Goal: Transaction & Acquisition: Purchase product/service

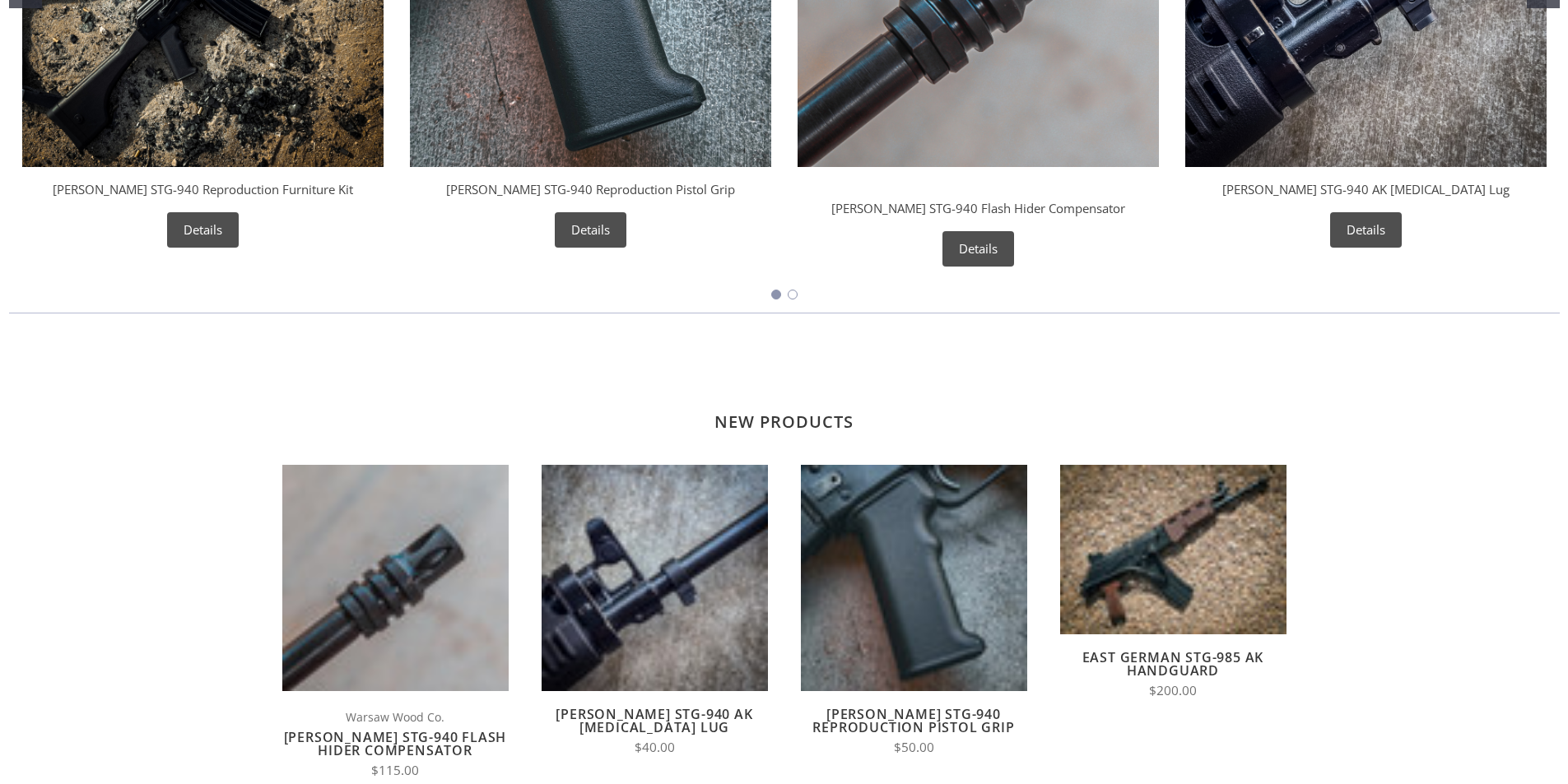
scroll to position [4079, 0]
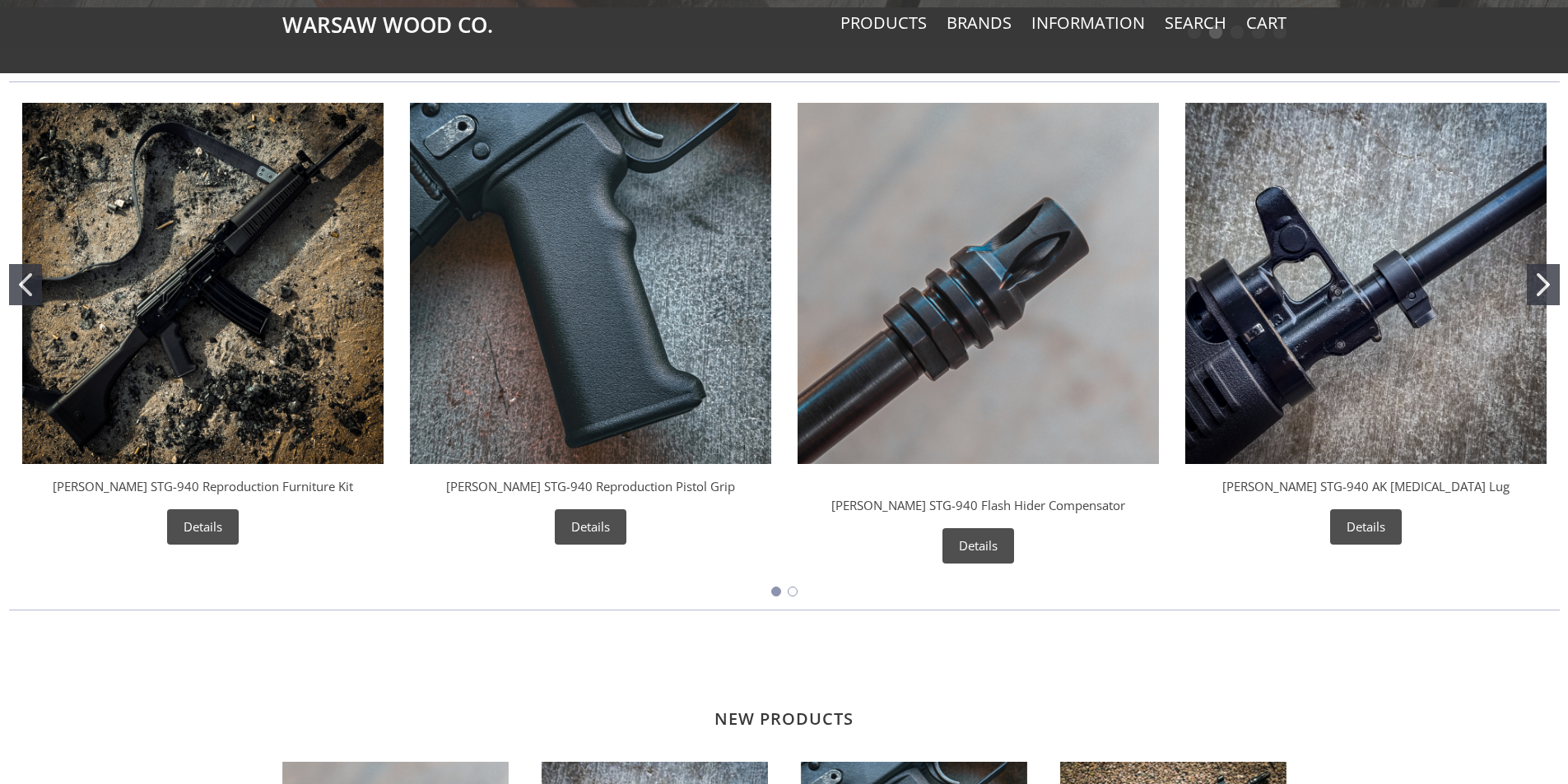
scroll to position [741, 0]
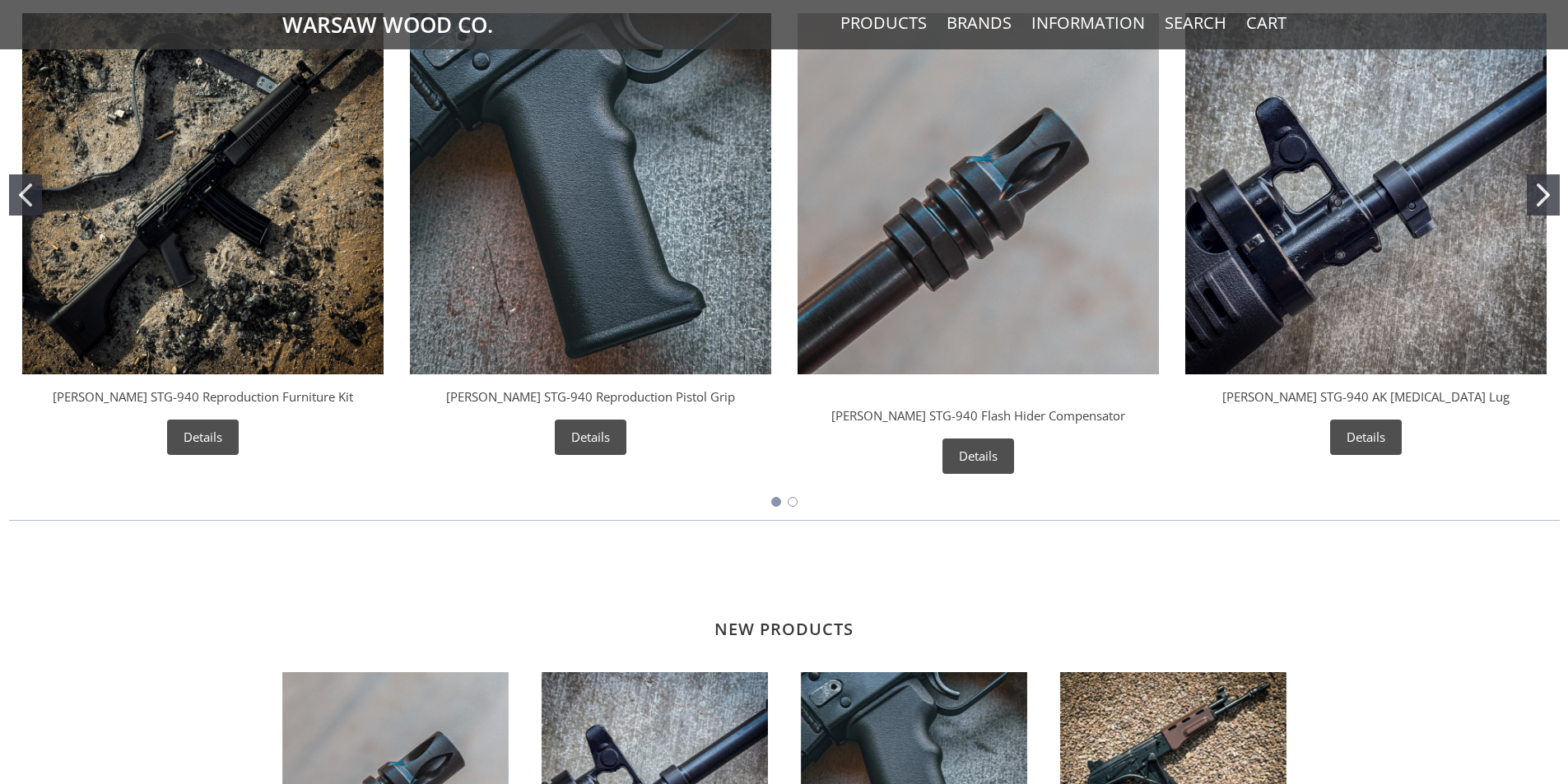
click at [633, 246] on img "Wieger STG-940 Reproduction Pistol Grip" at bounding box center [590, 193] width 361 height 361
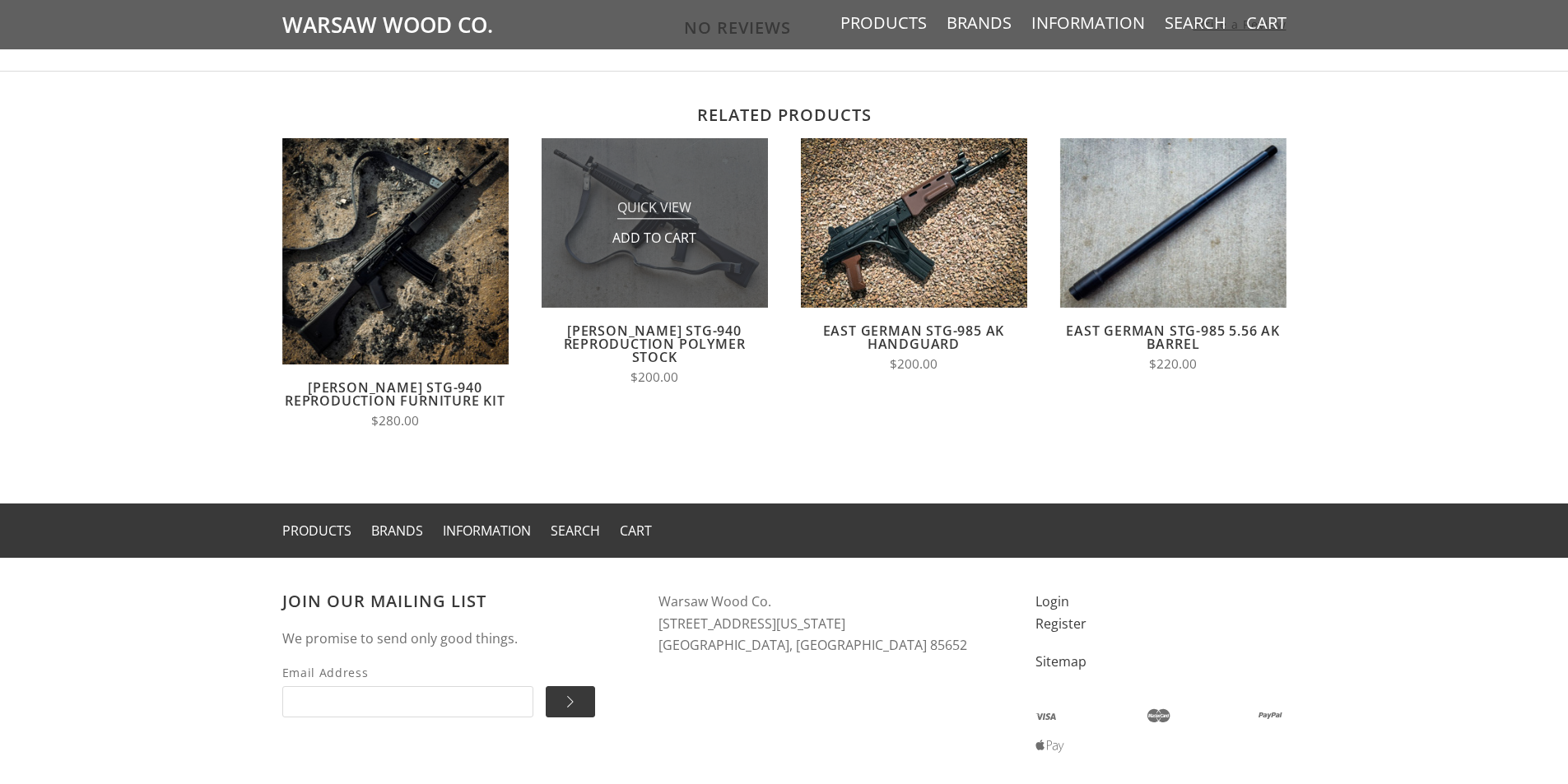
scroll to position [1061, 0]
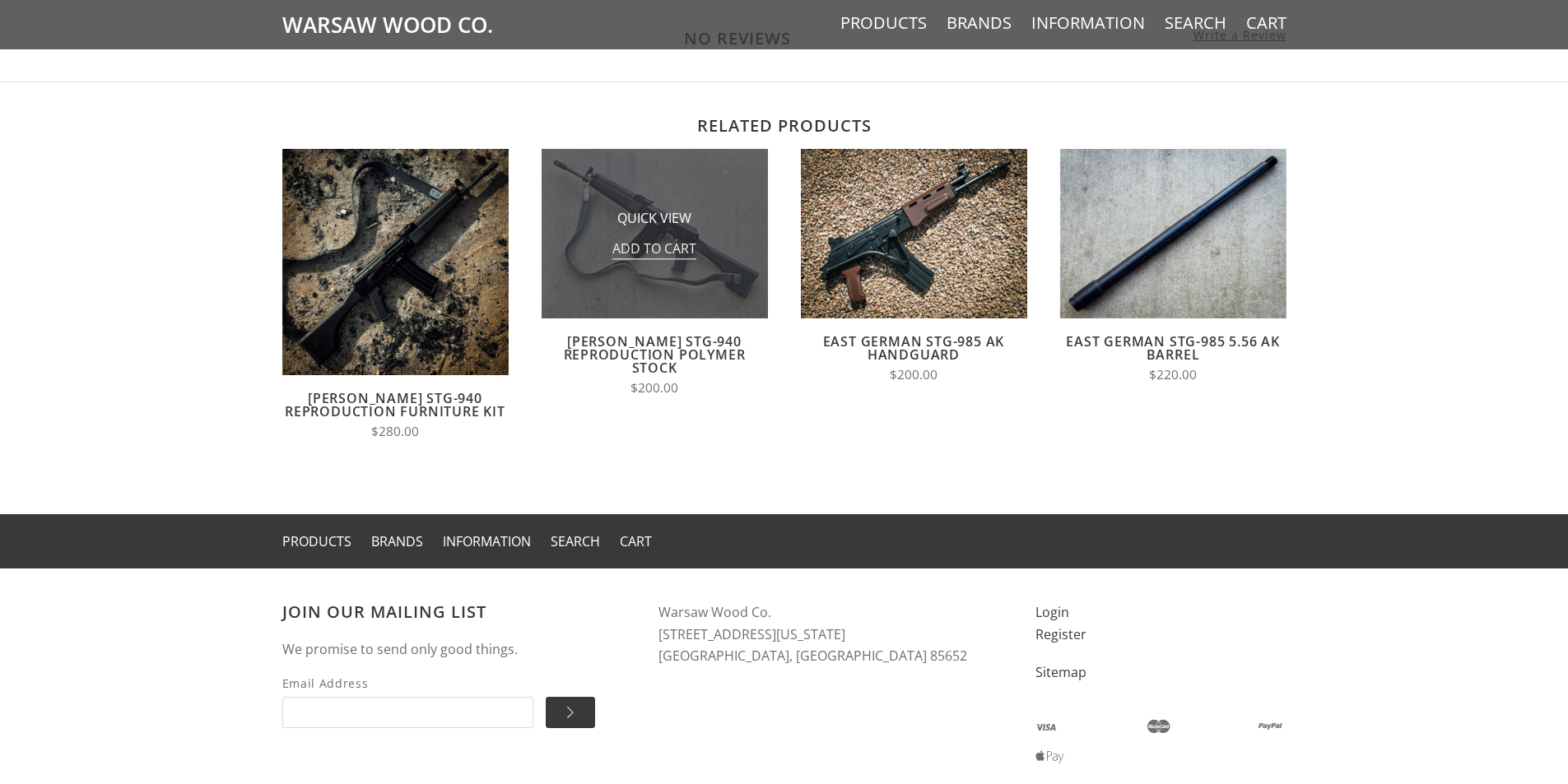
click at [685, 252] on span "Add to Cart" at bounding box center [654, 249] width 84 height 21
click at [712, 189] on img at bounding box center [654, 234] width 226 height 170
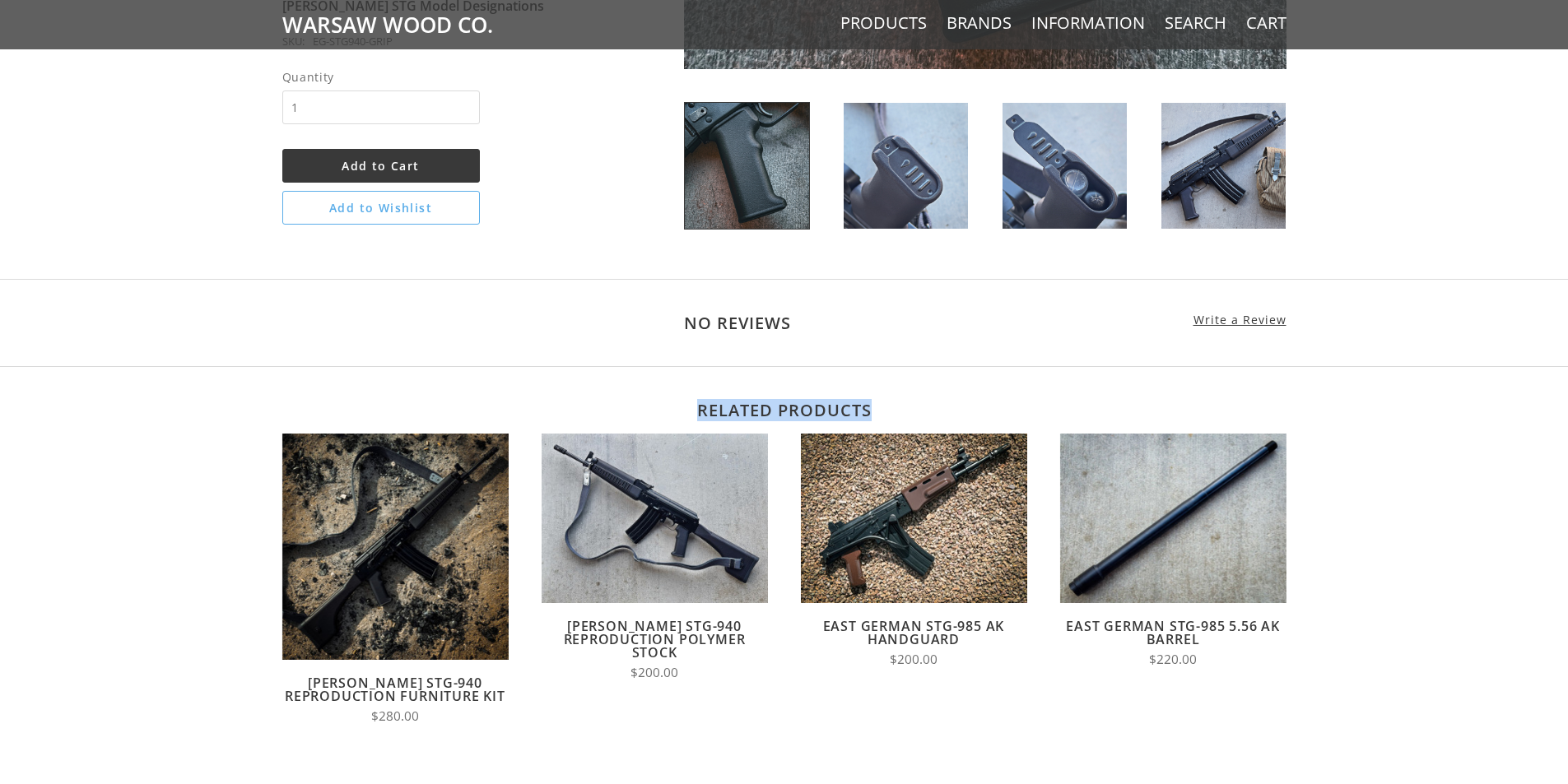
drag, startPoint x: 55, startPoint y: 564, endPoint x: 55, endPoint y: 579, distance: 15.0
click at [55, 579] on div "Related products Quick View Choose Options [PERSON_NAME] STG-940 Reproduction F…" at bounding box center [784, 583] width 1568 height 433
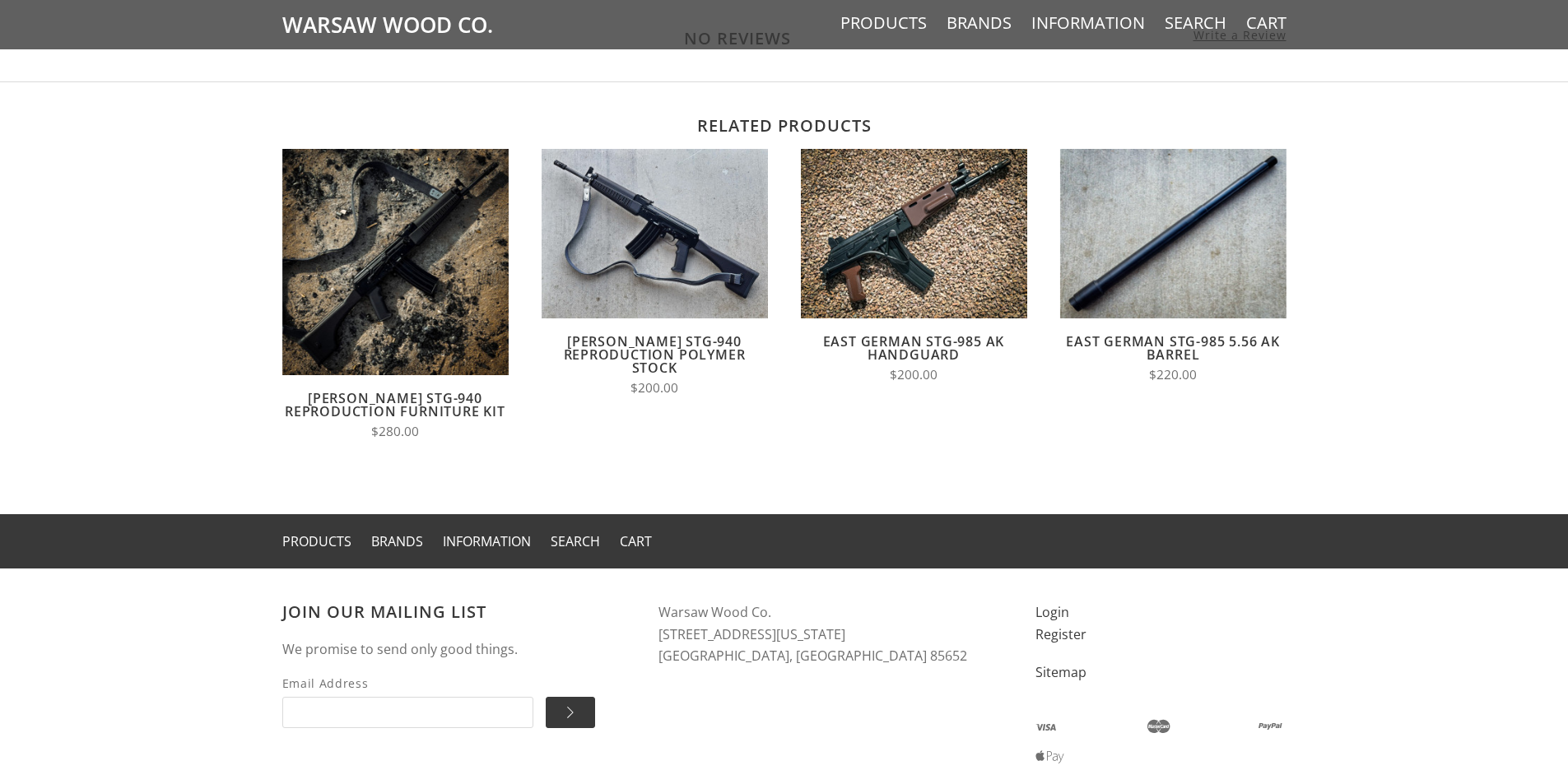
click at [939, 664] on address "Warsaw Wood Co. [STREET_ADDRESS][US_STATE]" at bounding box center [830, 634] width 344 height 66
drag, startPoint x: 652, startPoint y: 633, endPoint x: 781, endPoint y: 660, distance: 131.8
click at [781, 568] on div "Join our mailing list We promise to send only good things. Email Address  [GEO…" at bounding box center [658, 568] width 753 height 0
drag, startPoint x: 812, startPoint y: 670, endPoint x: 771, endPoint y: 664, distance: 41.4
click at [792, 668] on div "Join our mailing list We promise to send only good things. Email Address  [GEO…" at bounding box center [784, 668] width 1037 height 200
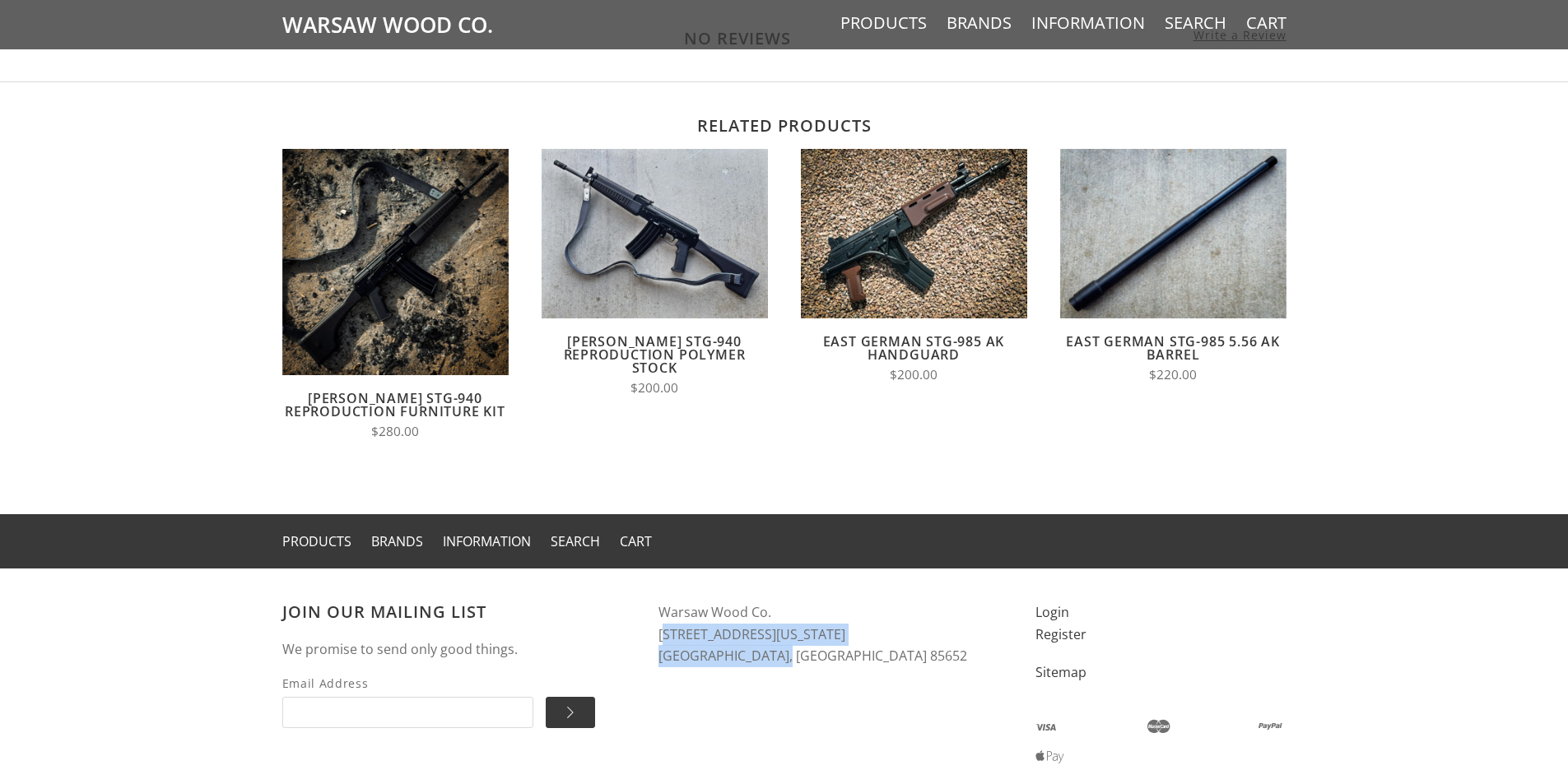
drag, startPoint x: 660, startPoint y: 637, endPoint x: 783, endPoint y: 658, distance: 124.8
click at [783, 658] on address "Warsaw Wood Co. [STREET_ADDRESS][US_STATE]" at bounding box center [830, 634] width 344 height 66
copy address "[STREET_ADDRESS][US_STATE]"
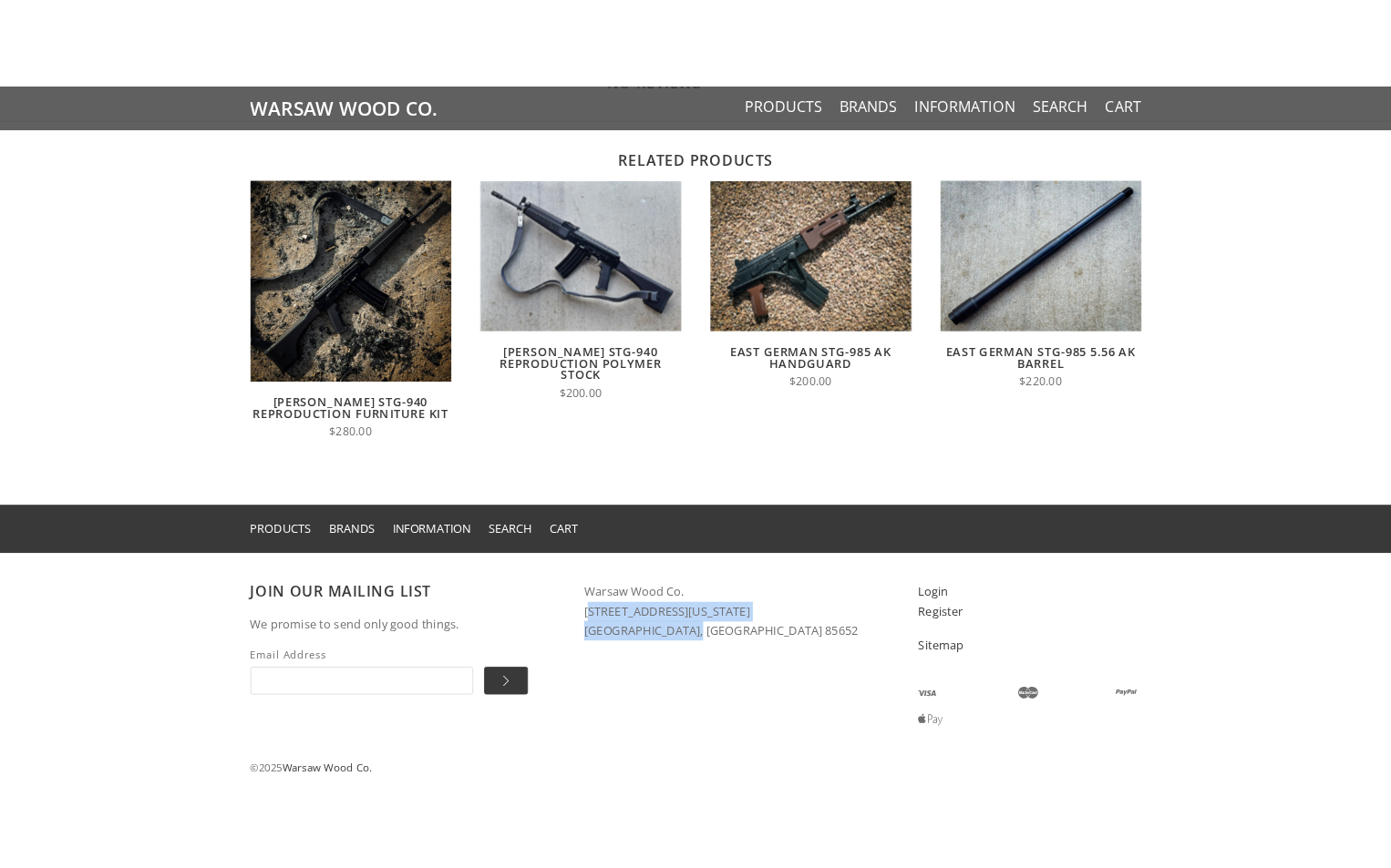
scroll to position [1266, 0]
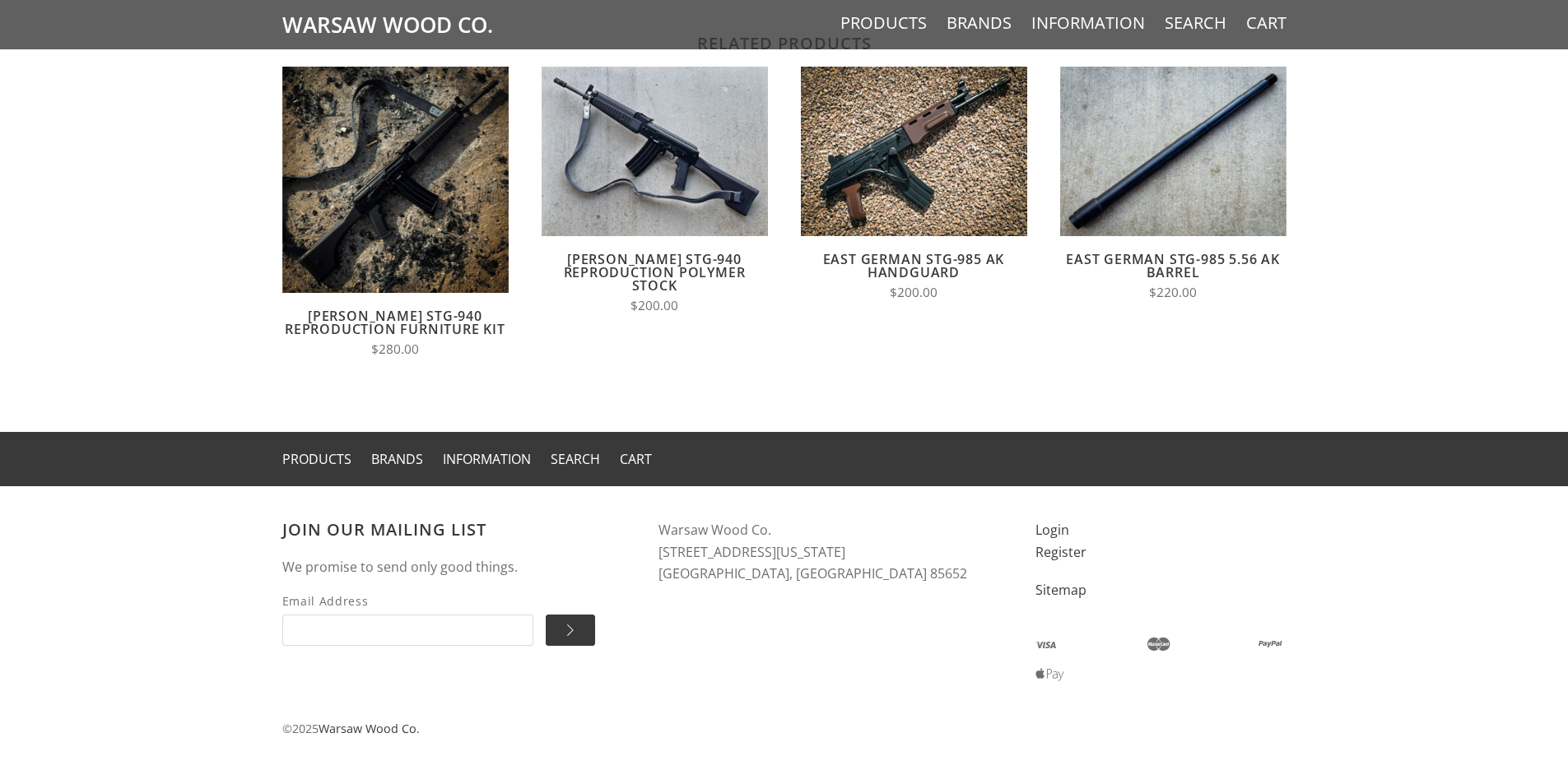
click at [920, 658] on div "Join our mailing list We promise to send only good things. Email Address  Wars…" at bounding box center [784, 586] width 1037 height 200
